Goal: Task Accomplishment & Management: Manage account settings

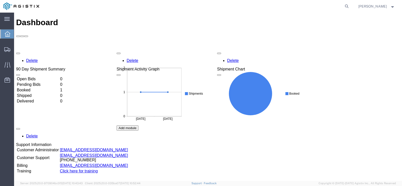
click at [7, 34] on icon at bounding box center [8, 34] width 6 height 6
click at [8, 37] on div at bounding box center [7, 33] width 14 height 9
click at [40, 76] on td "Open Bids" at bounding box center [38, 78] width 43 height 5
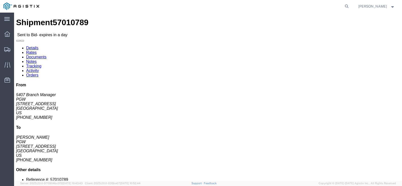
click button "Ignore Bid"
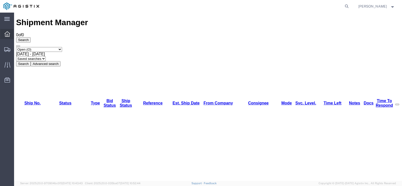
click at [6, 33] on icon at bounding box center [8, 34] width 6 height 6
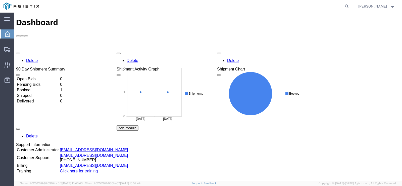
click at [6, 34] on icon at bounding box center [8, 34] width 6 height 6
click at [33, 76] on td "Open Bids" at bounding box center [38, 78] width 43 height 5
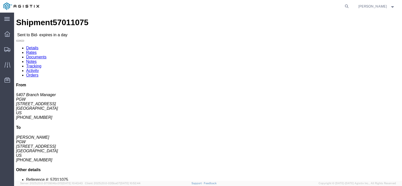
click button "Ignore Bid"
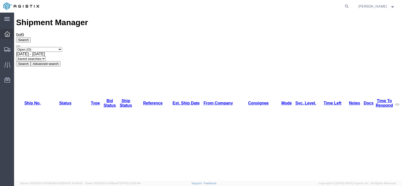
click at [10, 36] on icon at bounding box center [8, 34] width 6 height 6
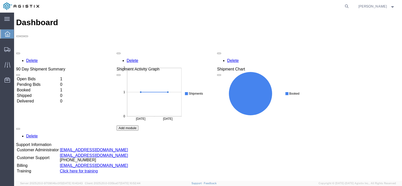
click at [33, 76] on td "Open Bids" at bounding box center [38, 78] width 43 height 5
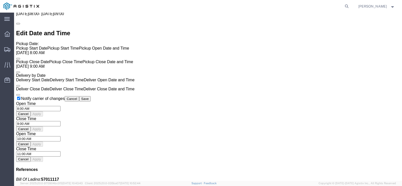
scroll to position [373, 0]
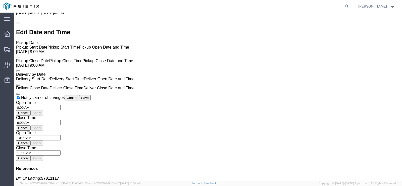
click button "Ignore Bid"
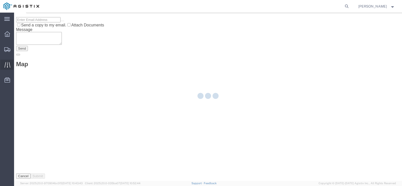
scroll to position [0, 0]
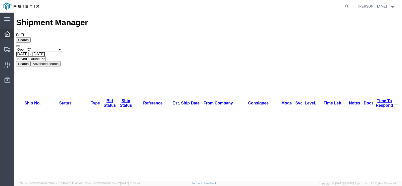
click at [9, 35] on icon at bounding box center [8, 34] width 6 height 6
